Goal: Use online tool/utility: Utilize a website feature to perform a specific function

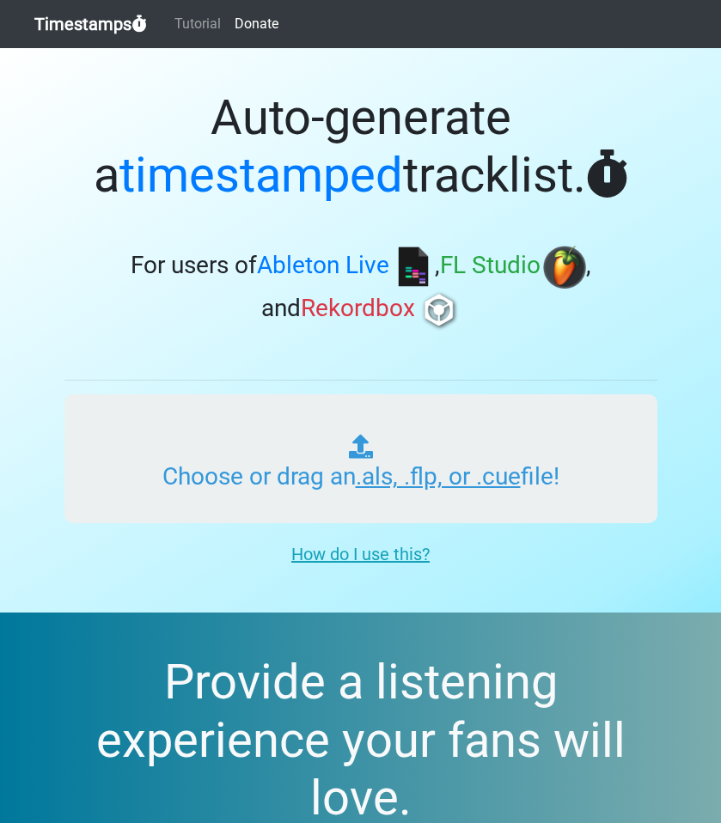
click at [187, 441] on input "Choose or drag an .als, .flp, or .cue file!" at bounding box center [360, 458] width 593 height 129
click at [286, 457] on input "Choose or drag an .als, .flp, or .cue file!" at bounding box center [360, 458] width 593 height 129
type input "C:\fakepath\uanradio_065_lunax.als"
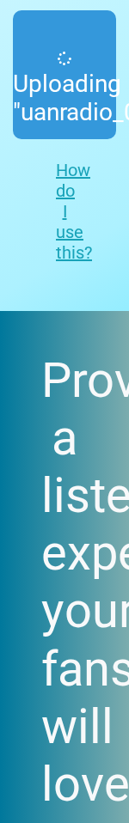
scroll to position [654, 0]
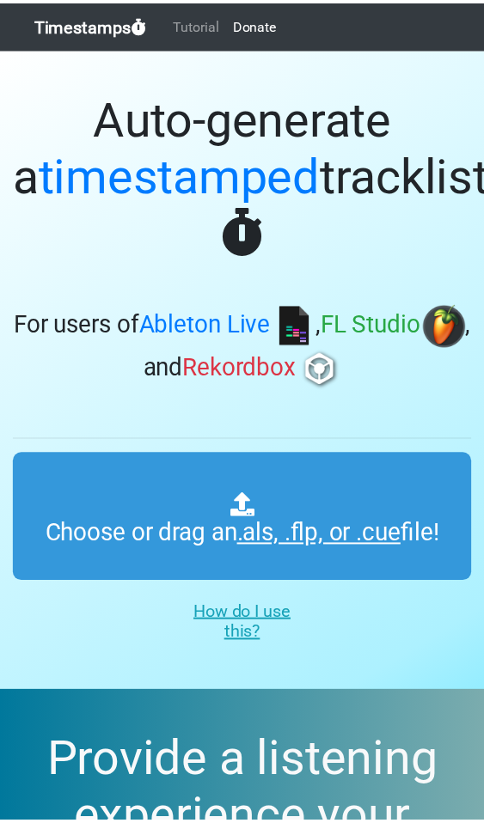
scroll to position [322, 0]
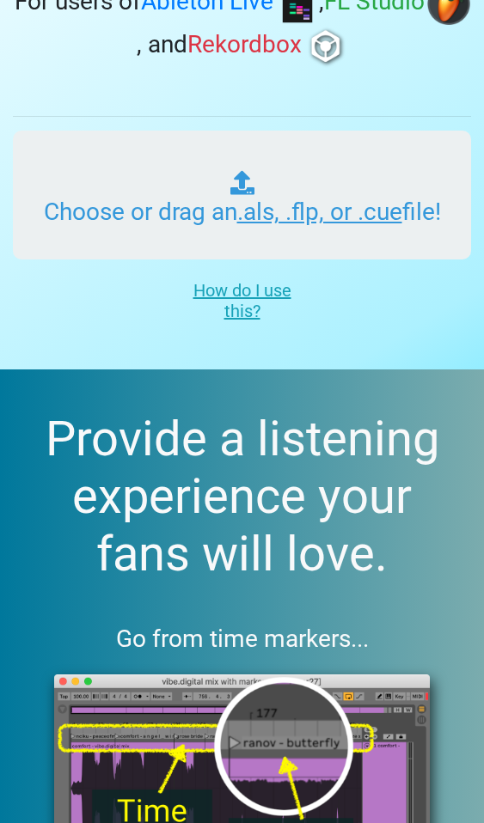
click at [223, 205] on input "Choose or drag an .als, .flp, or .cue file!" at bounding box center [242, 195] width 458 height 129
type input "C:\fakepath\uanradio_065_lunax.als"
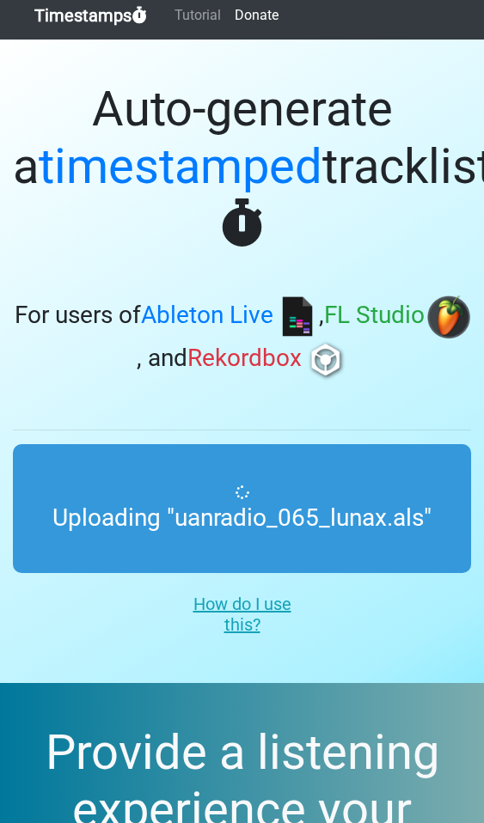
scroll to position [0, 0]
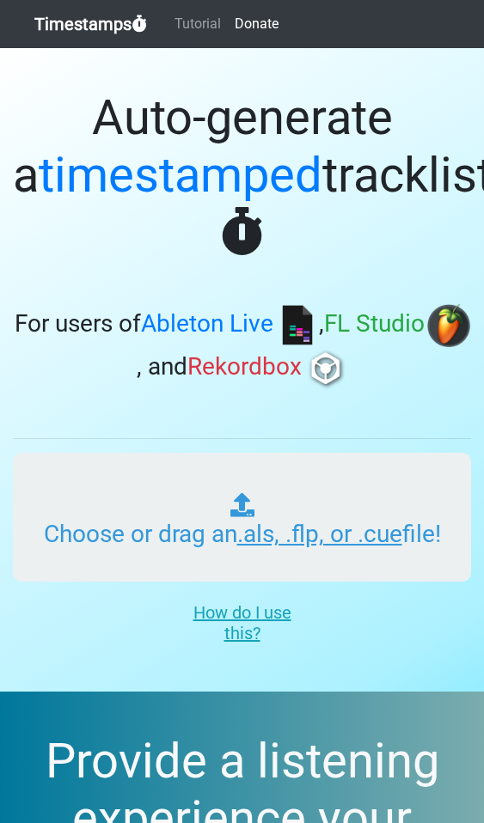
click at [143, 481] on input "Choose or drag an .als, .flp, or .cue file!" at bounding box center [242, 517] width 458 height 129
click at [149, 518] on input "Choose or drag an .als, .flp, or .cue file!" at bounding box center [242, 517] width 458 height 129
click at [101, 497] on input "Choose or drag an .als, .flp, or .cue file!" at bounding box center [242, 517] width 458 height 129
click at [230, 506] on input "Choose or drag an .als, .flp, or .cue file!" at bounding box center [242, 517] width 458 height 129
type input "C:\fakepath\uanradio_065_lunax.als"
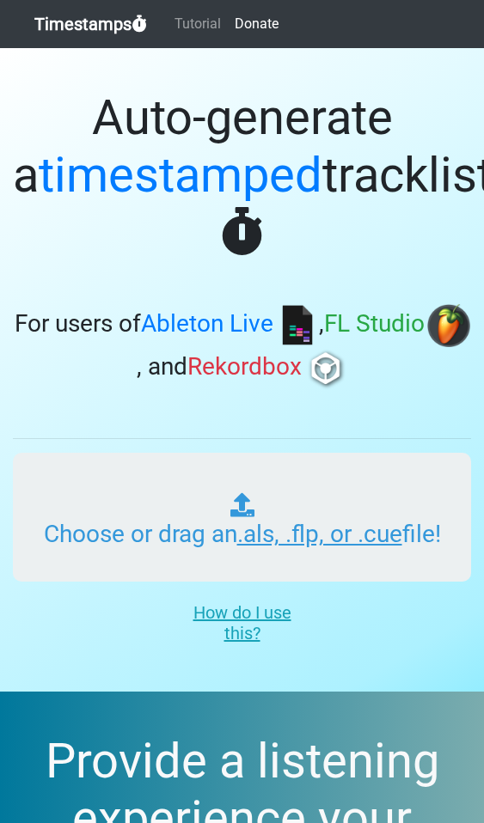
click at [255, 501] on input "Choose or drag an .als, .flp, or .cue file!" at bounding box center [242, 517] width 458 height 129
type input "C:\fakepath\uanradio_065_lunax.als"
click at [199, 486] on input "Choose or drag an .als, .flp, or .cue file!" at bounding box center [242, 517] width 458 height 129
click at [270, 509] on input "Choose or drag an .als, .flp, or .cue file!" at bounding box center [242, 517] width 458 height 129
type input "C:\fakepath\uanradio_065_lunax.als"
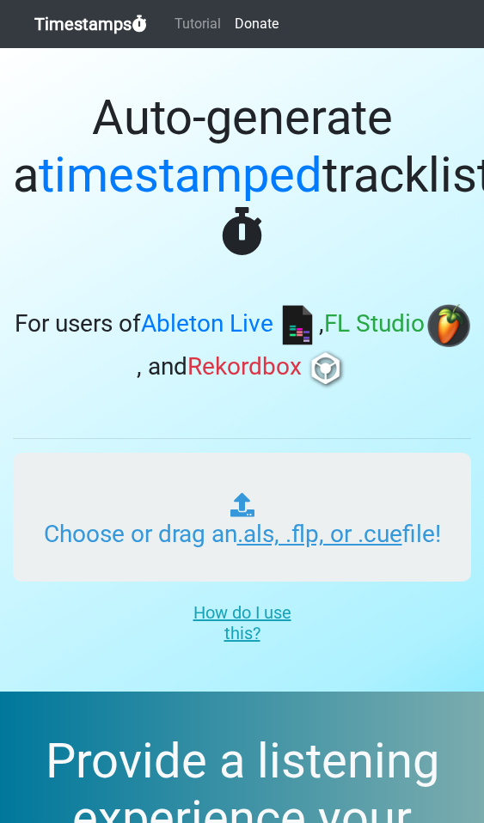
click at [250, 534] on input "Choose or drag an .als, .flp, or .cue file!" at bounding box center [242, 517] width 458 height 129
type input "C:\fakepath\uanradio_065_lunax.als"
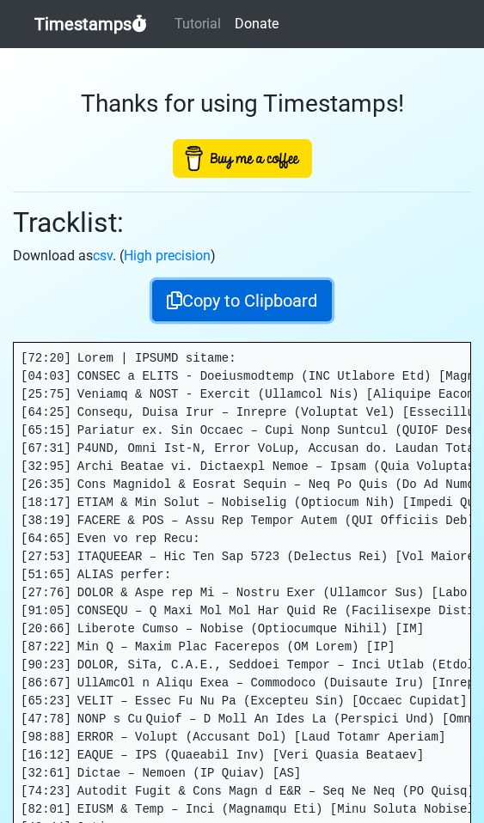
click at [174, 298] on icon at bounding box center [174, 300] width 15 height 17
